Goal: Find specific page/section: Find specific page/section

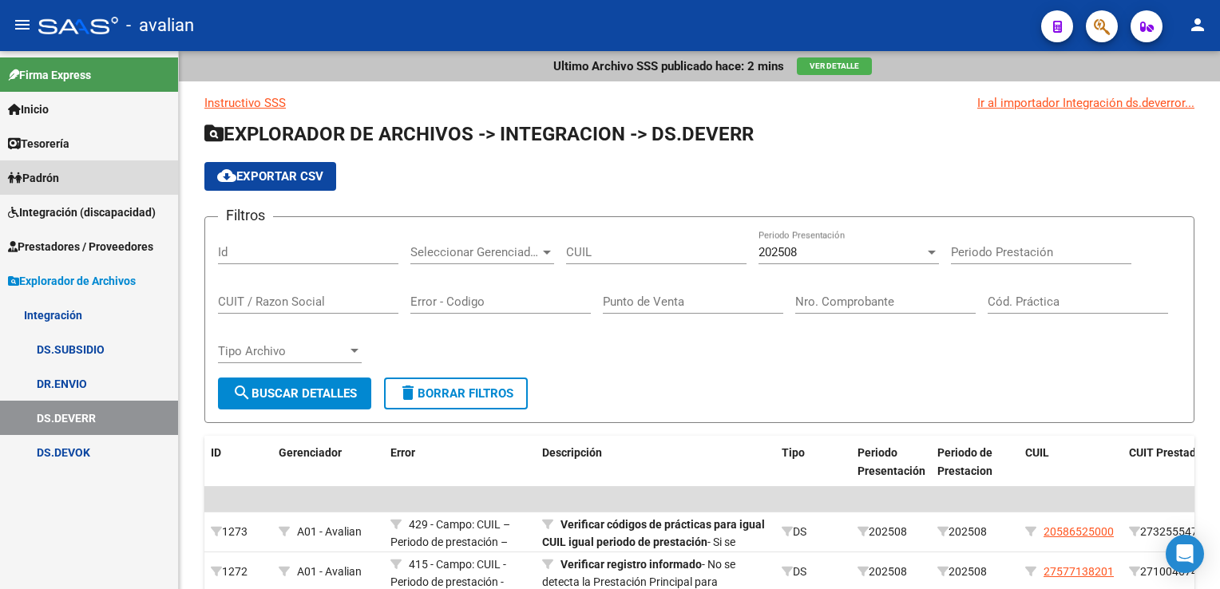
click at [59, 178] on span "Padrón" at bounding box center [33, 178] width 51 height 18
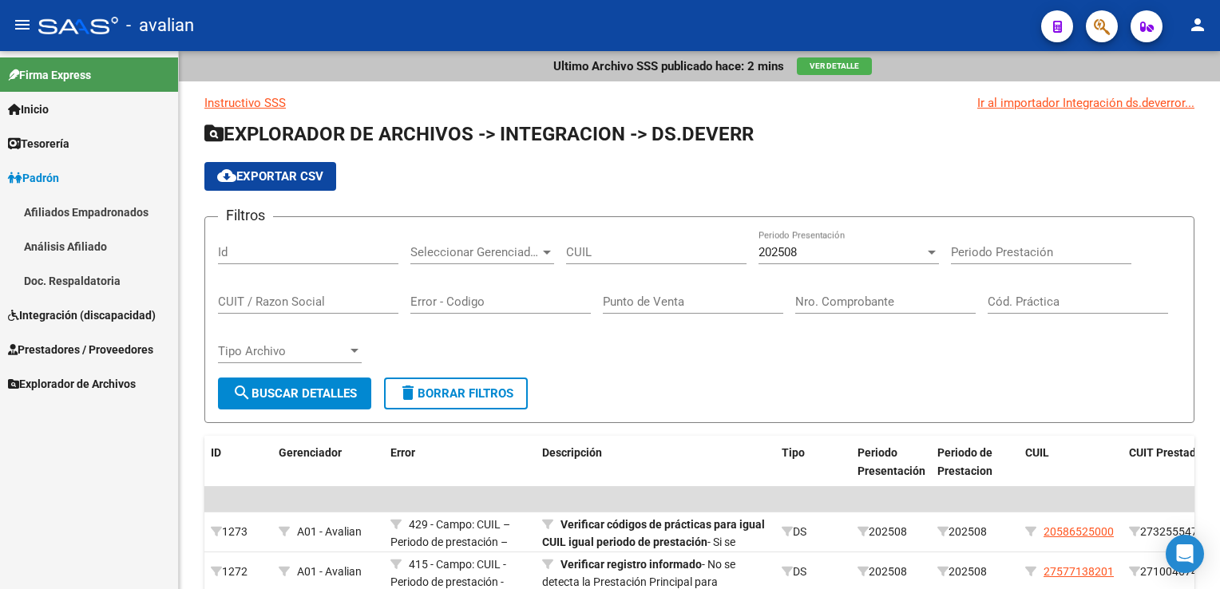
click at [72, 318] on span "Integración (discapacidad)" at bounding box center [82, 316] width 148 height 18
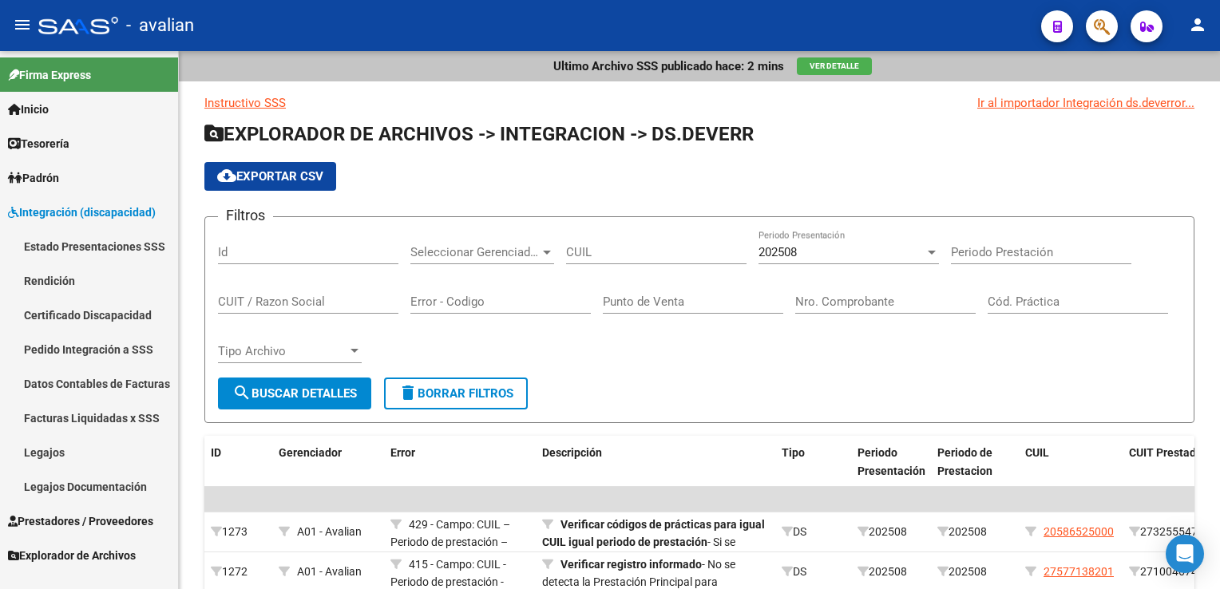
click at [82, 212] on span "Integración (discapacidad)" at bounding box center [82, 213] width 148 height 18
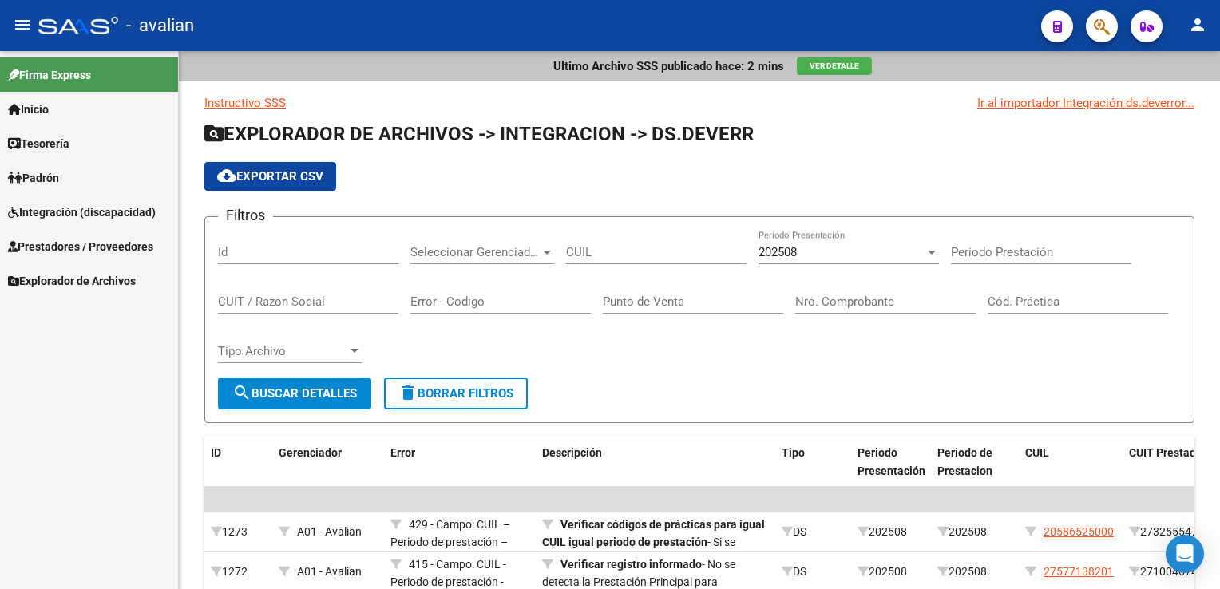
click at [77, 249] on span "Prestadores / Proveedores" at bounding box center [80, 247] width 145 height 18
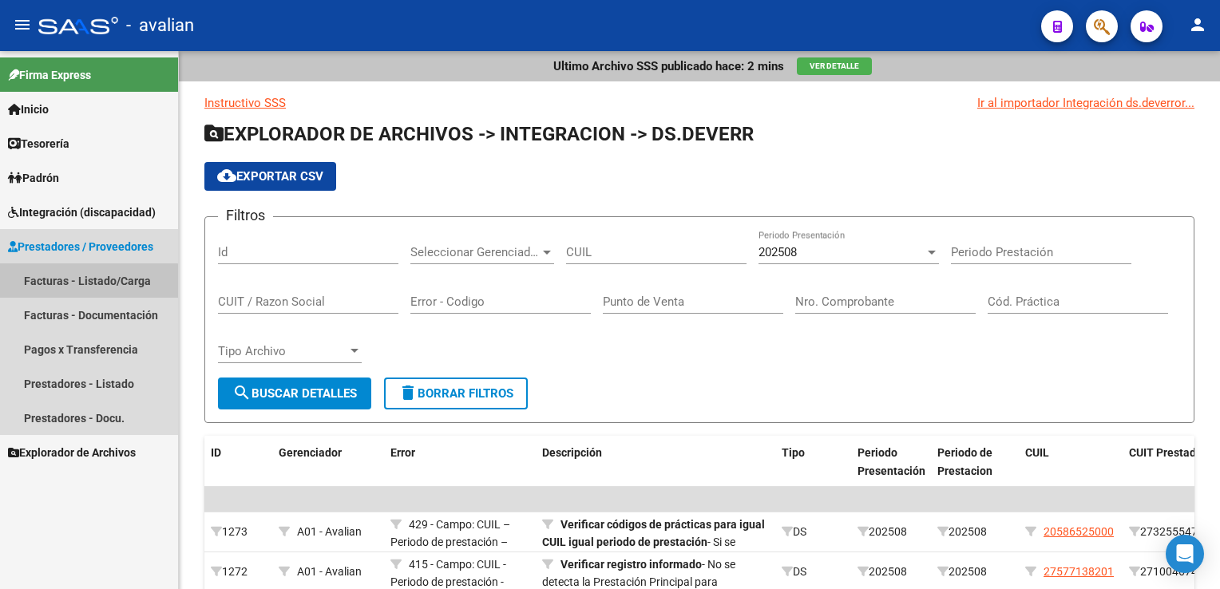
click at [82, 282] on link "Facturas - Listado/Carga" at bounding box center [89, 280] width 178 height 34
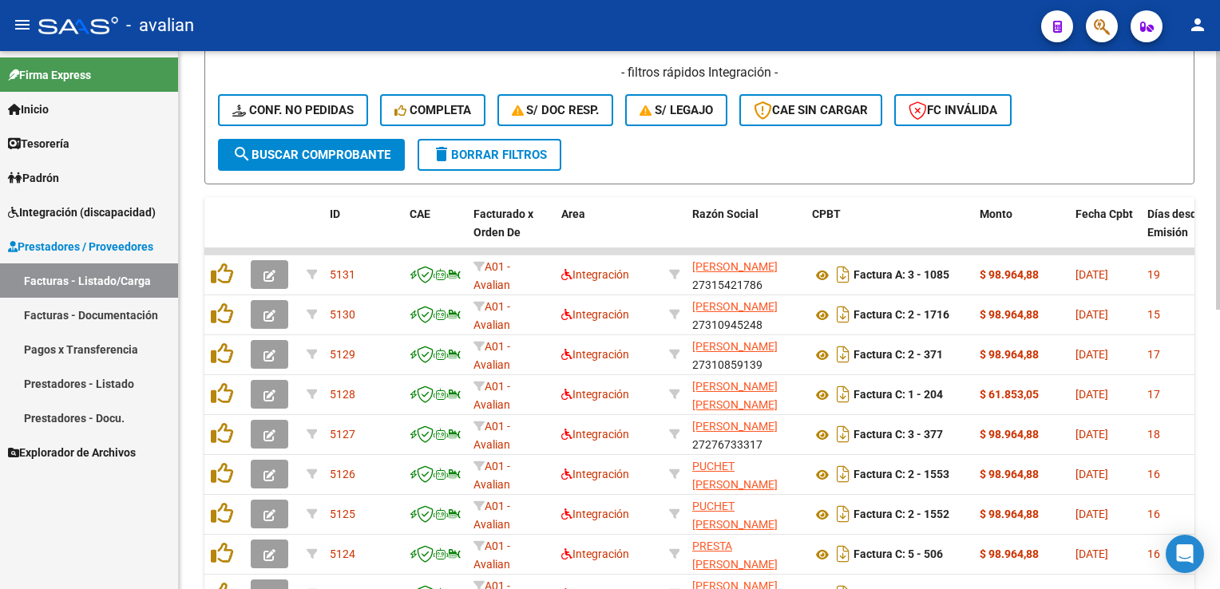
scroll to position [481, 0]
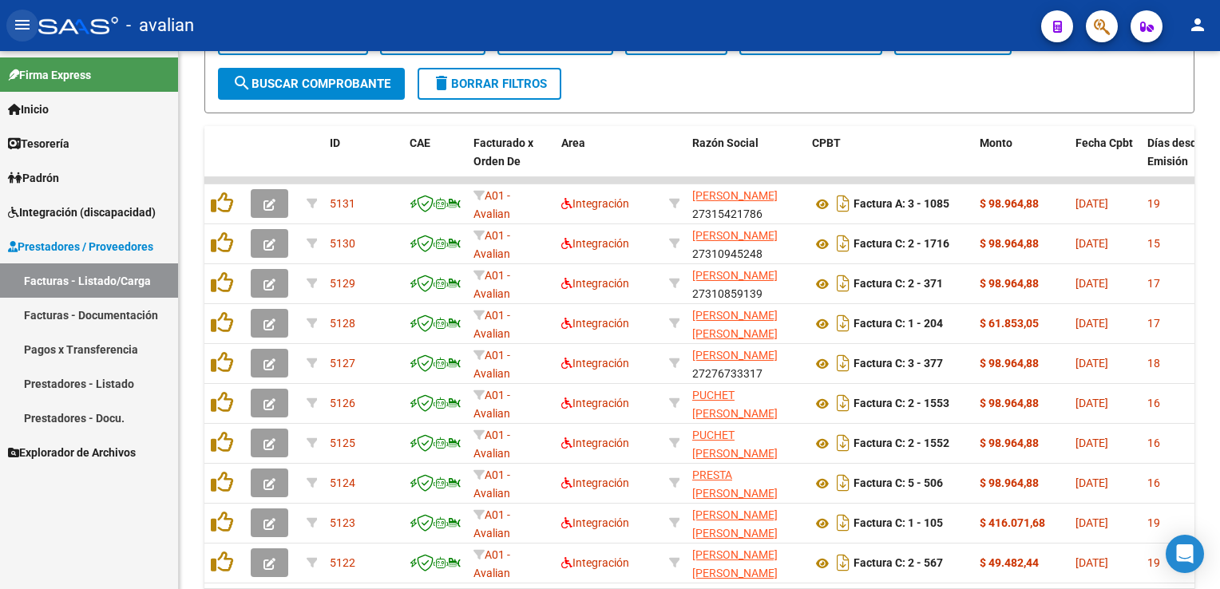
click at [19, 24] on mat-icon "menu" at bounding box center [22, 24] width 19 height 19
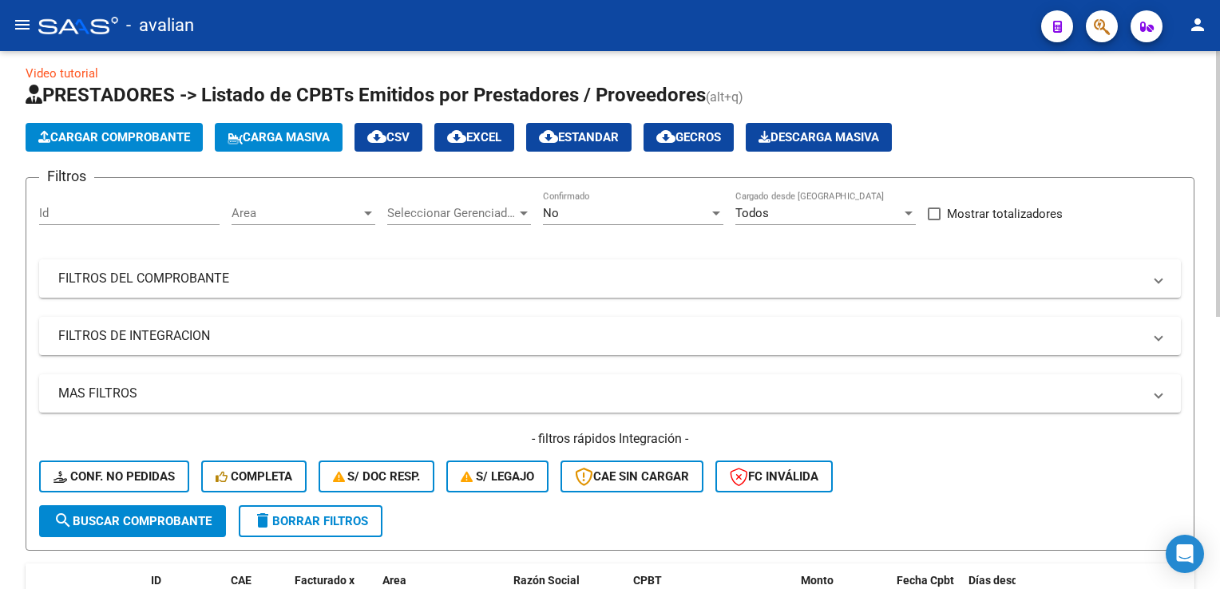
scroll to position [0, 0]
